Goal: Browse casually

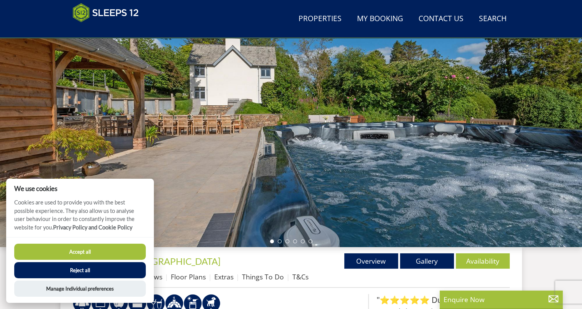
scroll to position [78, 0]
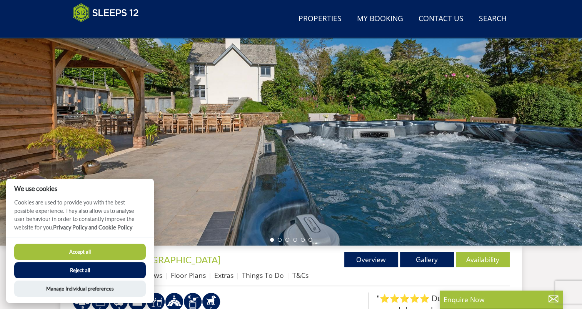
click at [108, 270] on button "Reject all" at bounding box center [80, 270] width 132 height 16
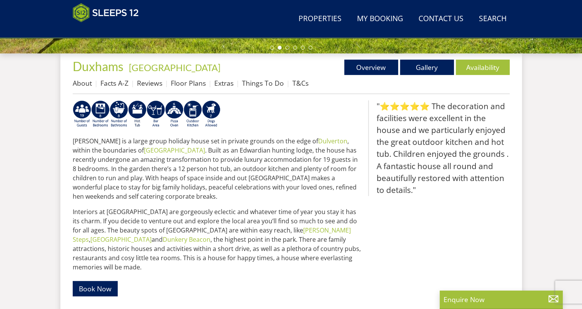
scroll to position [256, 0]
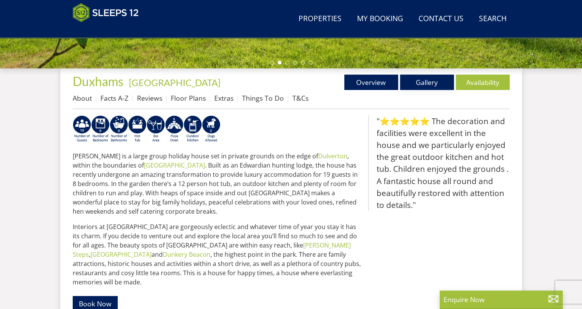
click at [427, 84] on link "Gallery" at bounding box center [427, 82] width 54 height 15
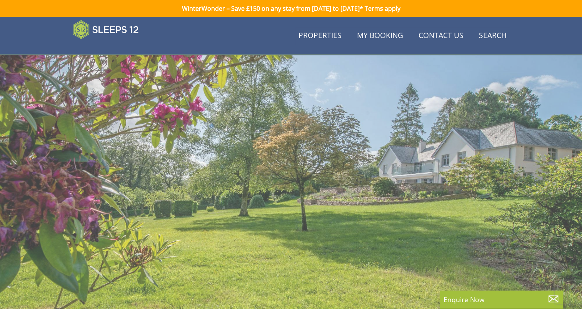
scroll to position [256, 0]
